Goal: Complete application form

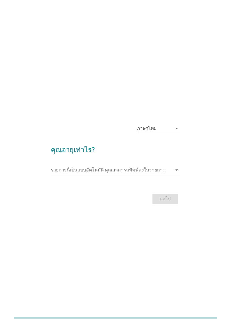
click at [57, 175] on input "รายการนี้เป็นแบบอัตโนมัติ คุณสามารถพิมพ์ลงในรายการนี้" at bounding box center [112, 170] width 122 height 9
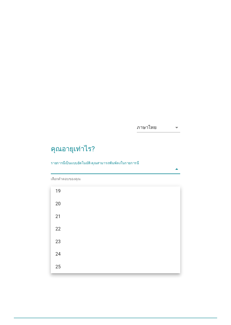
scroll to position [17, 0]
click at [158, 208] on div "20" at bounding box center [116, 203] width 130 height 13
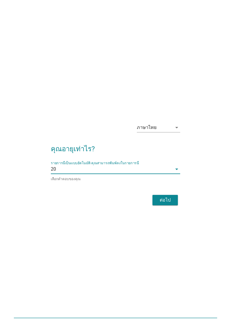
click at [170, 132] on div "ภาษาไทย" at bounding box center [154, 127] width 35 height 9
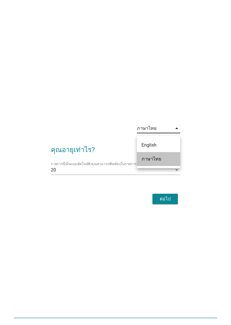
click at [169, 164] on div "ภาษาไทย" at bounding box center [159, 159] width 34 height 14
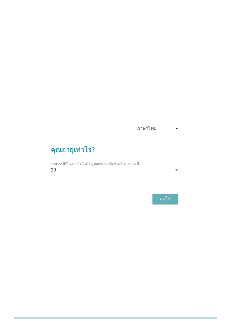
click at [174, 204] on button "ต่อไป" at bounding box center [165, 199] width 25 height 10
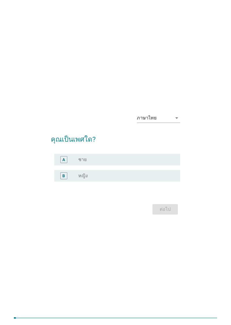
click at [166, 179] on div "radio_button_unchecked หญิง" at bounding box center [124, 176] width 93 height 6
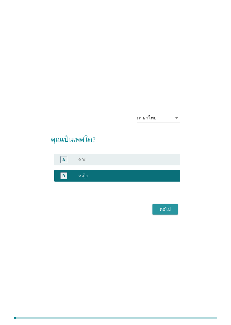
click at [170, 213] on div "ต่อไป" at bounding box center [165, 209] width 16 height 7
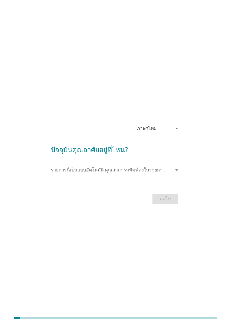
click at [159, 175] on input "รายการนี้เป็นแบบอัตโนมัติ คุณสามารถพิมพ์ลงในรายการนี้" at bounding box center [112, 170] width 122 height 9
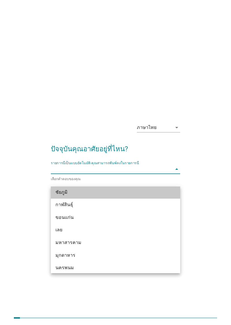
scroll to position [47, 0]
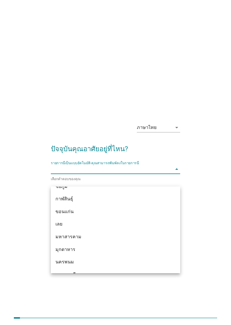
type input "จ"
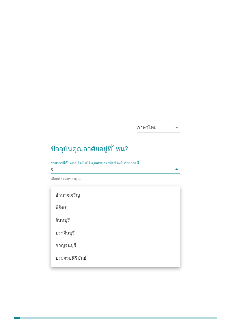
scroll to position [0, 0]
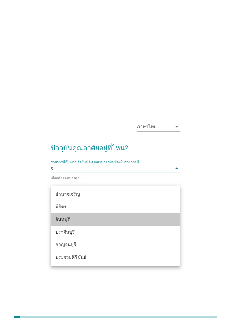
click at [153, 224] on div "จันทบุรี" at bounding box center [116, 220] width 130 height 13
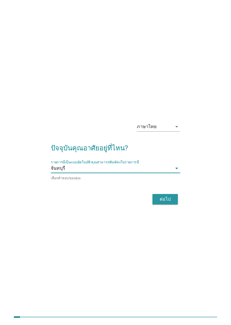
click at [167, 204] on div "ต่อไป" at bounding box center [165, 200] width 16 height 7
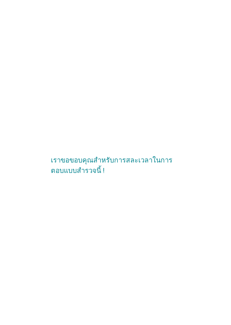
scroll to position [21, 0]
